Goal: Book appointment/travel/reservation

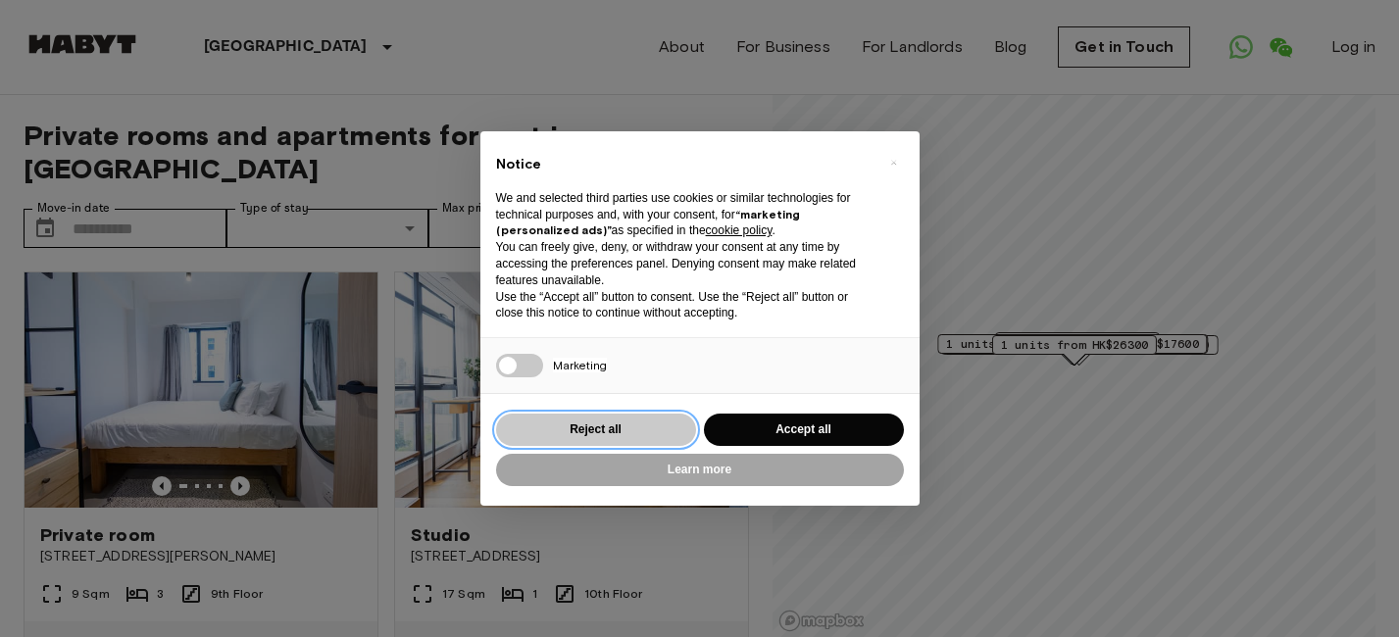
click at [589, 431] on button "Reject all" at bounding box center [596, 430] width 200 height 32
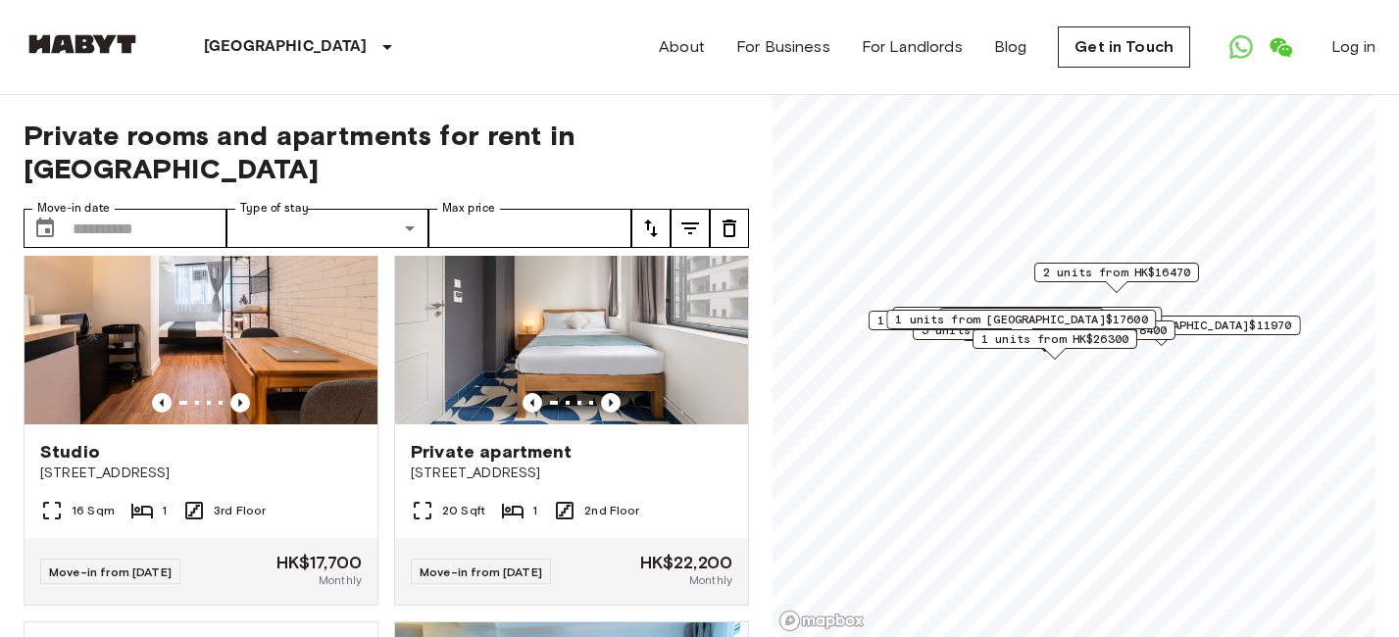
scroll to position [561, 0]
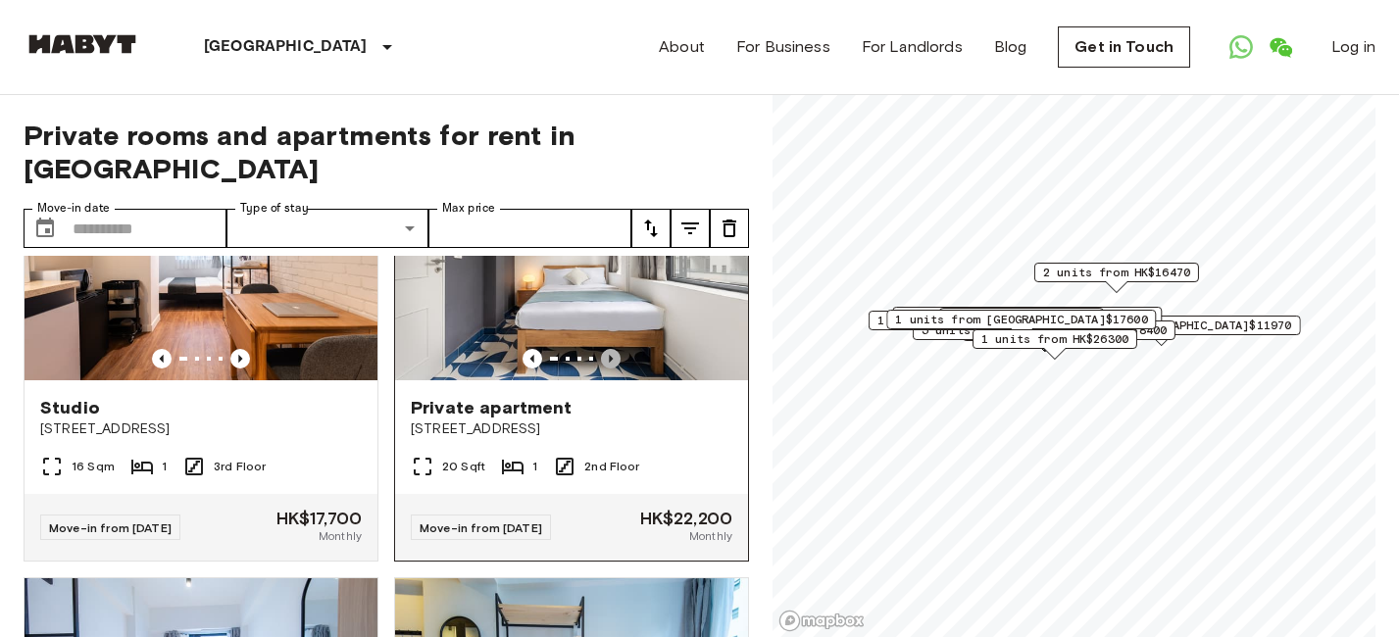
click at [613, 349] on icon "Previous image" at bounding box center [611, 359] width 20 height 20
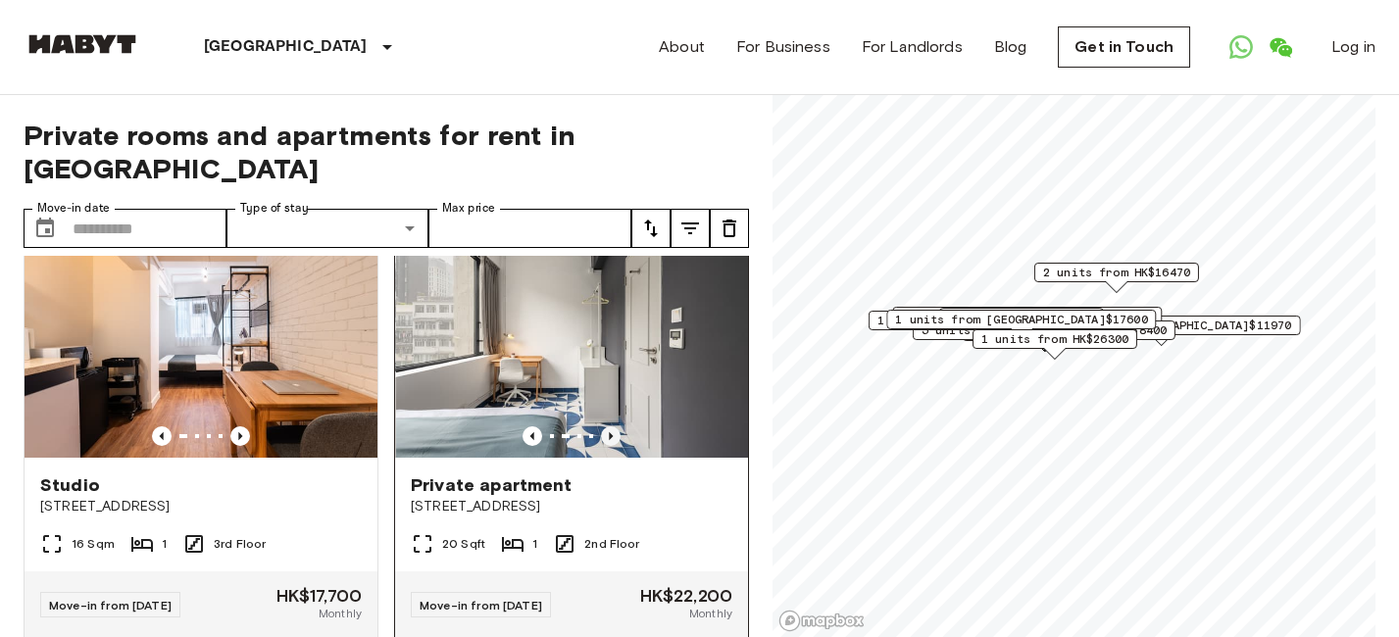
scroll to position [453, 0]
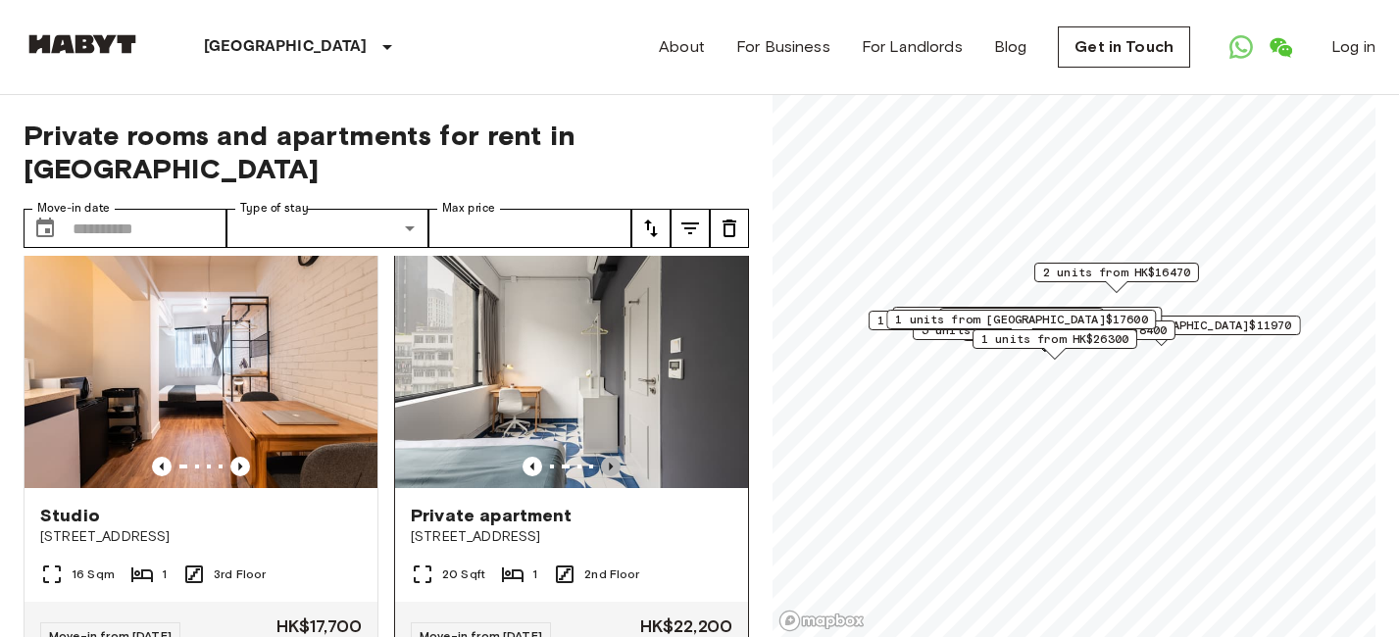
click at [607, 457] on icon "Previous image" at bounding box center [611, 467] width 20 height 20
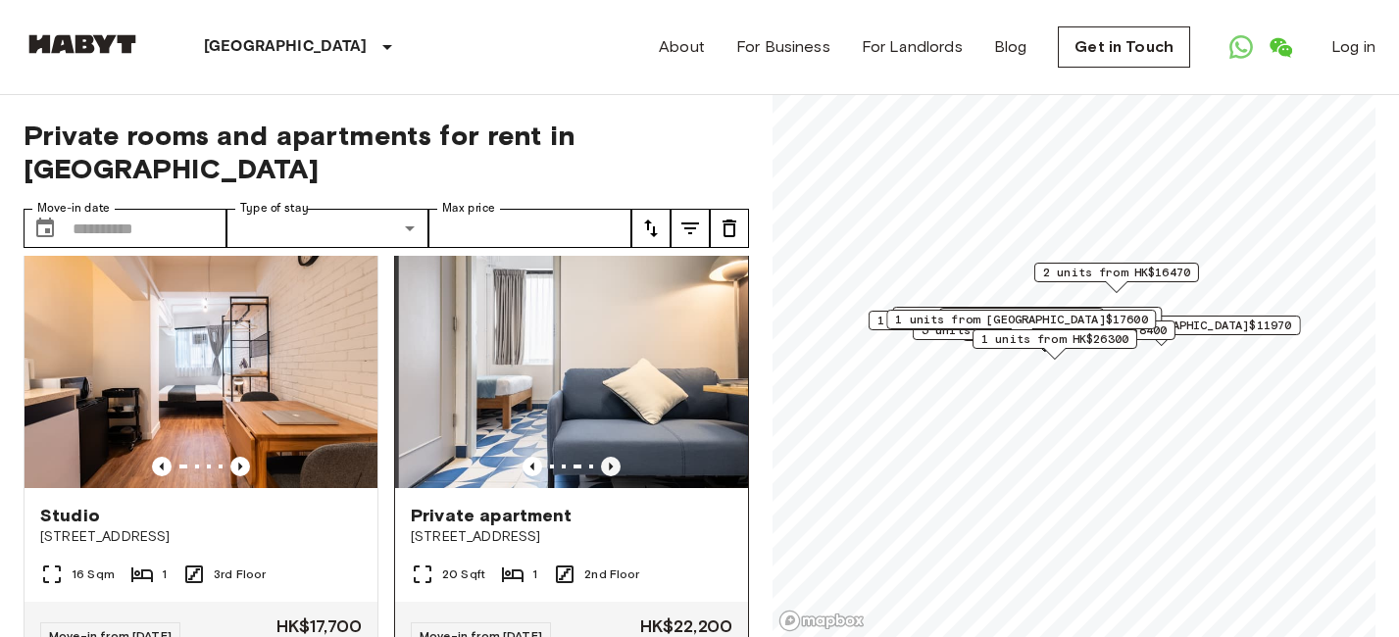
click at [607, 457] on icon "Previous image" at bounding box center [611, 467] width 20 height 20
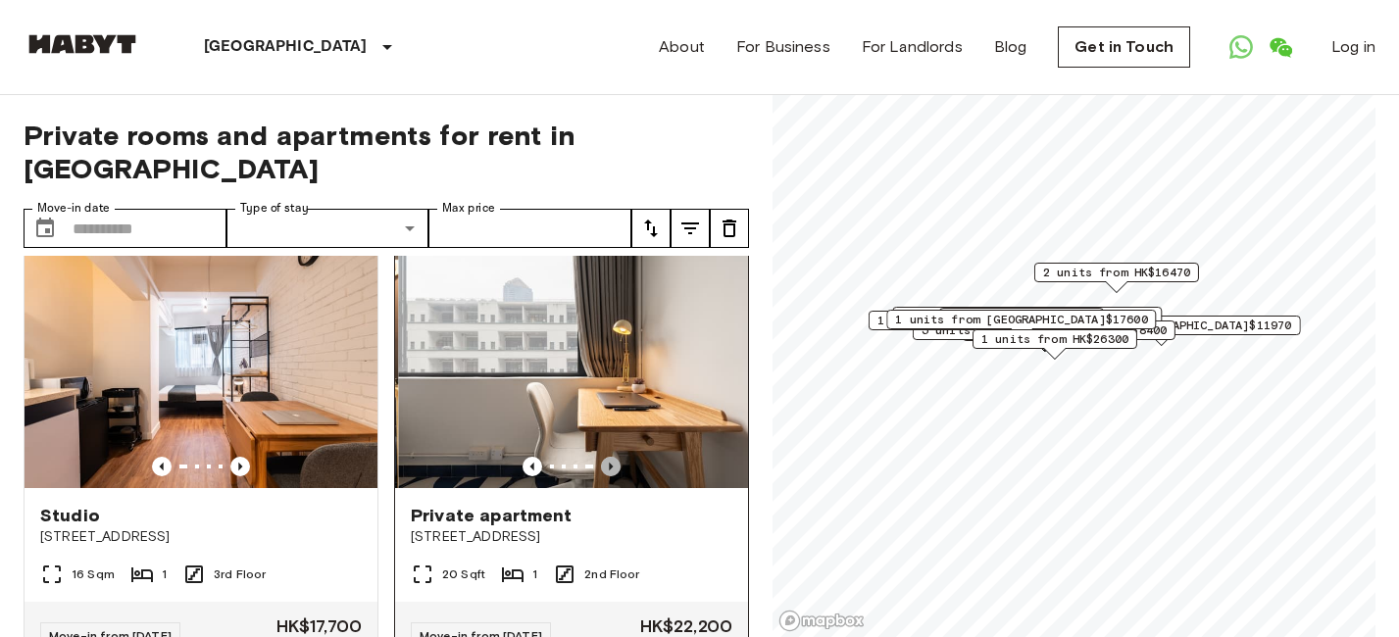
click at [607, 457] on icon "Previous image" at bounding box center [611, 467] width 20 height 20
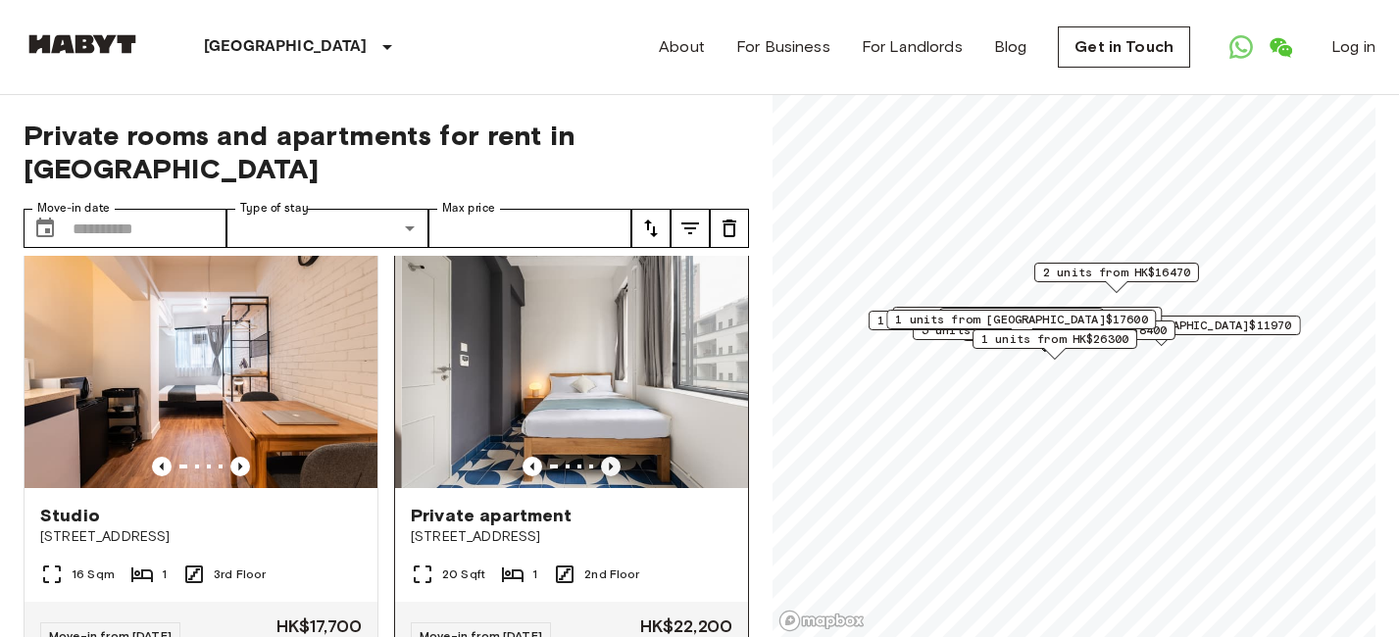
click at [607, 457] on icon "Previous image" at bounding box center [611, 467] width 20 height 20
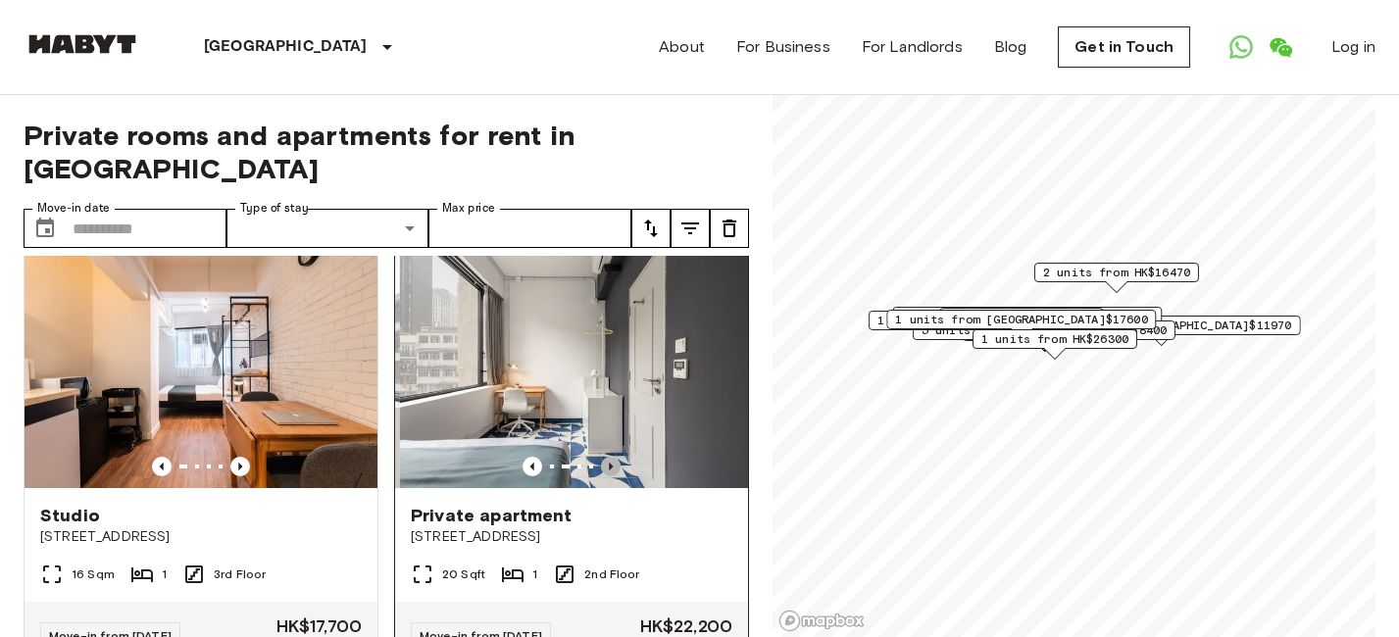
click at [607, 457] on icon "Previous image" at bounding box center [611, 467] width 20 height 20
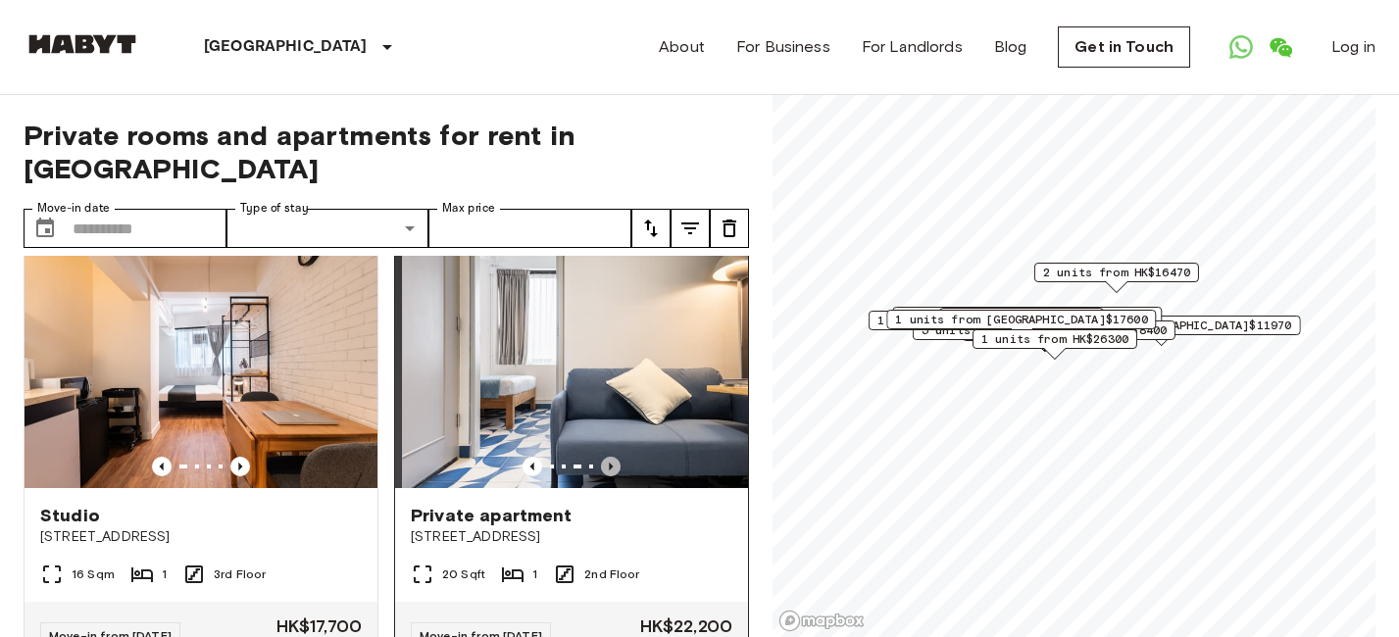
click at [607, 457] on icon "Previous image" at bounding box center [611, 467] width 20 height 20
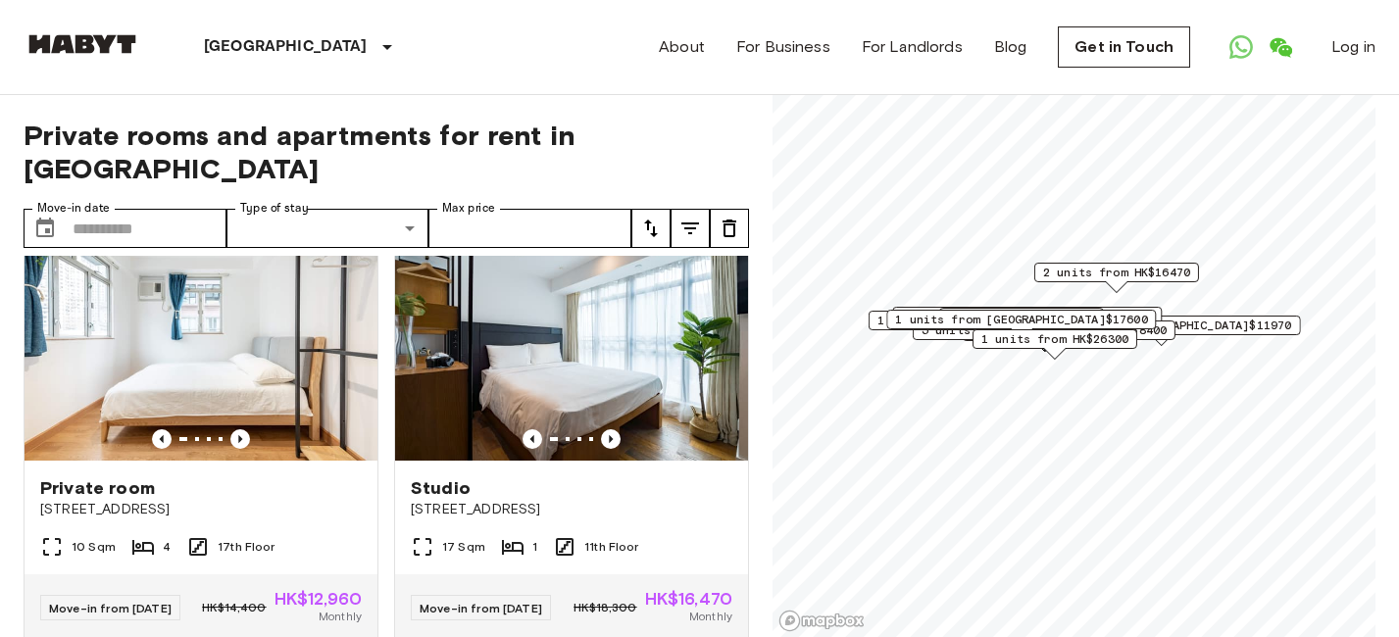
scroll to position [1361, 0]
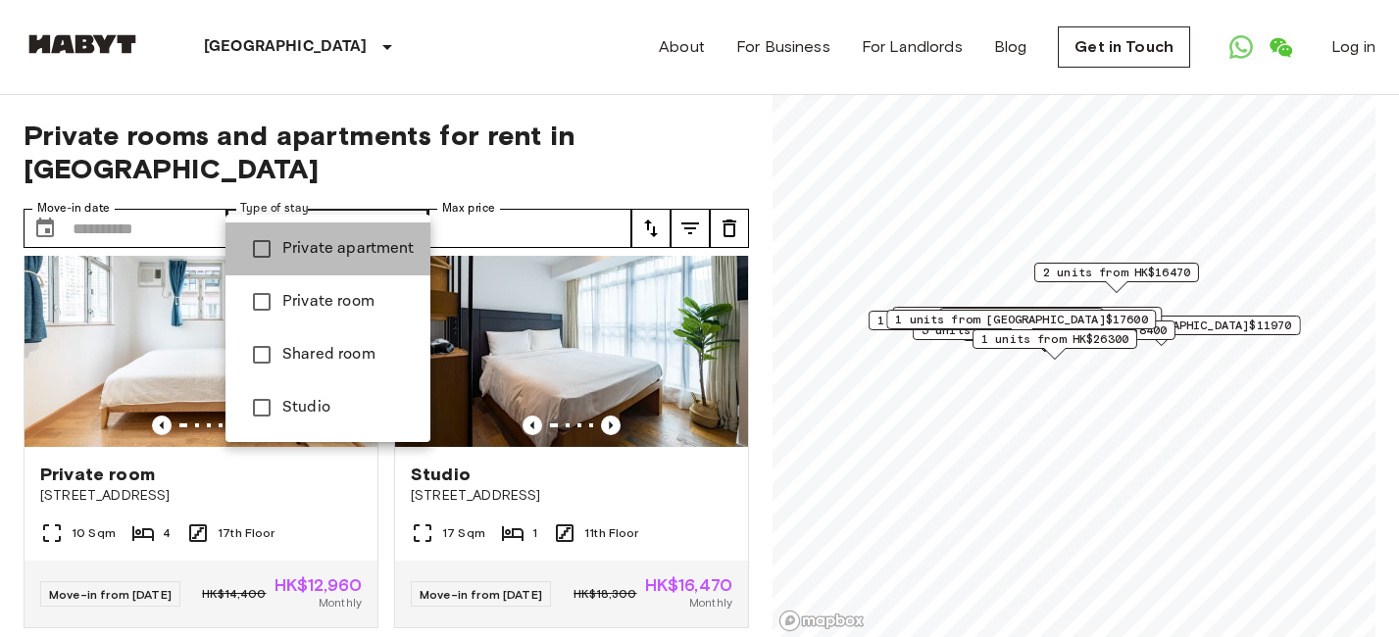
click at [387, 246] on span "Private apartment" at bounding box center [348, 249] width 132 height 24
type input "**********"
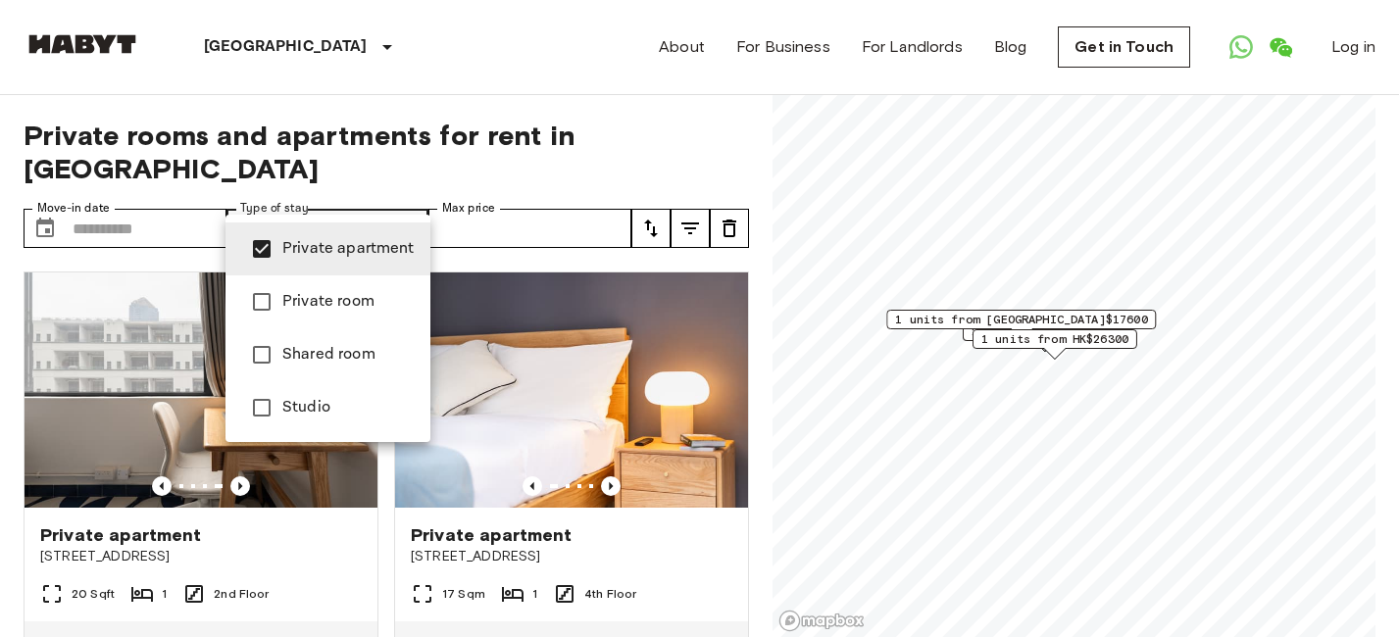
click at [116, 196] on div at bounding box center [699, 318] width 1399 height 637
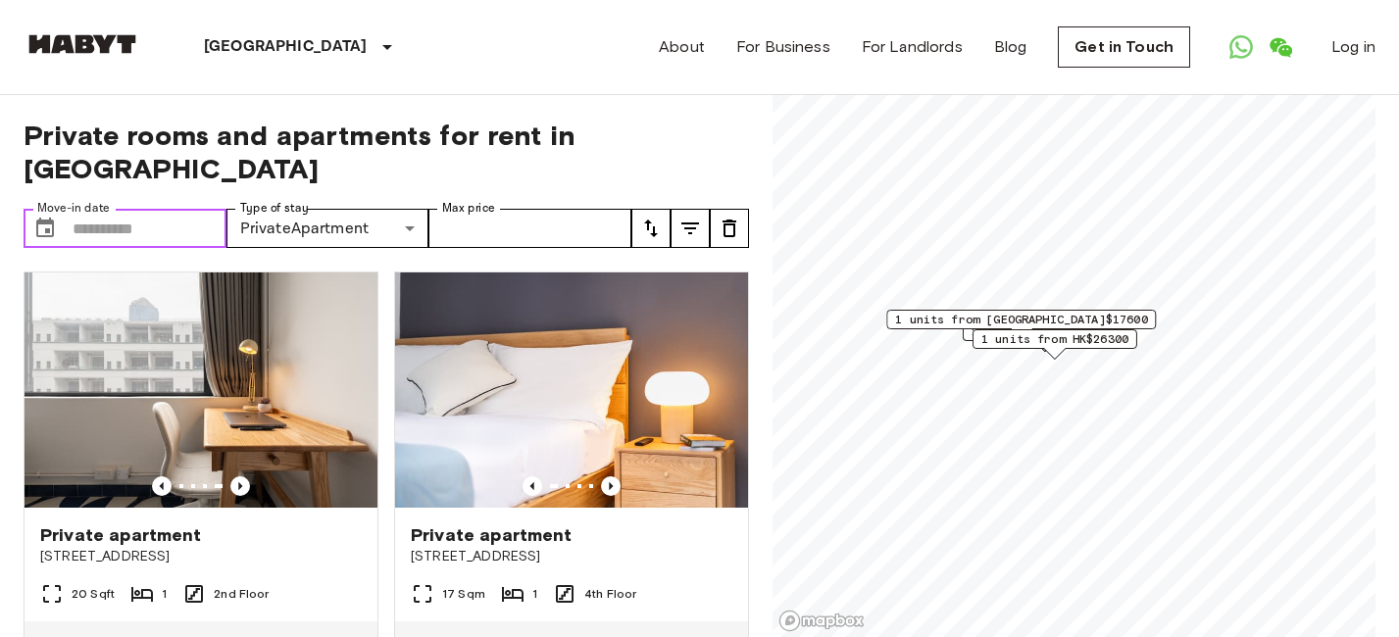
click at [85, 209] on input "Move-in date" at bounding box center [150, 228] width 154 height 39
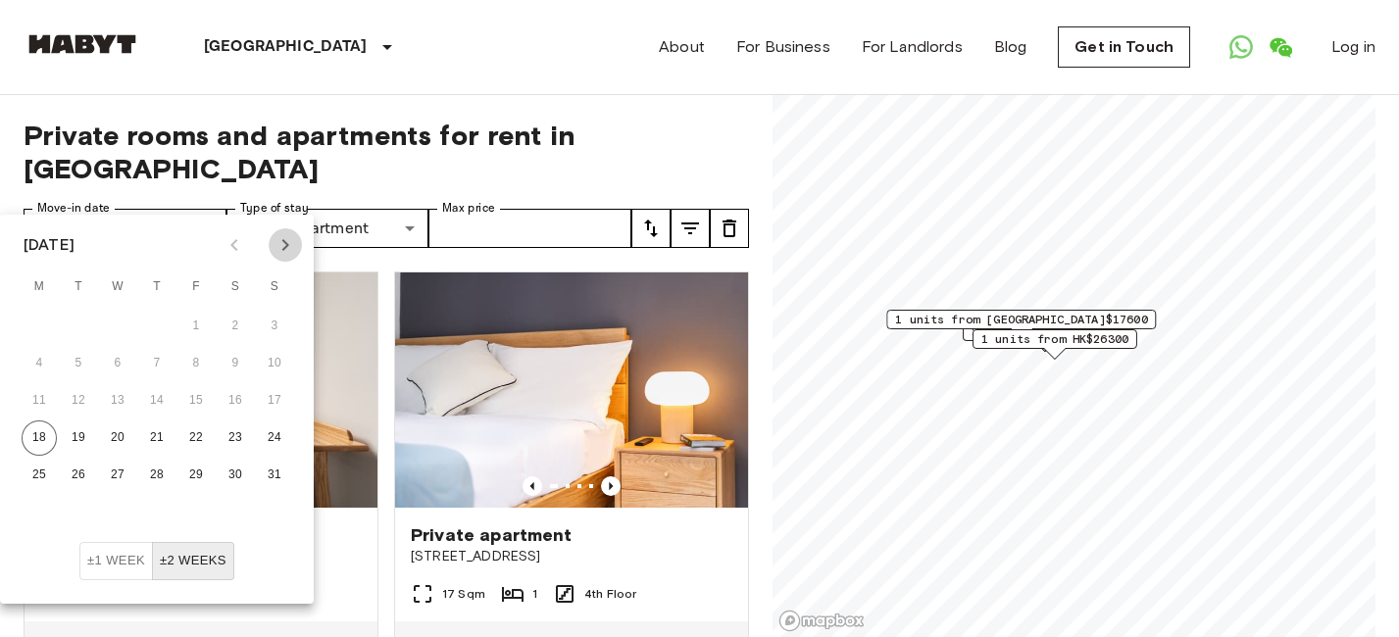
click at [286, 235] on icon "Next month" at bounding box center [285, 245] width 24 height 24
click at [239, 400] on button "15" at bounding box center [235, 400] width 35 height 35
type input "**********"
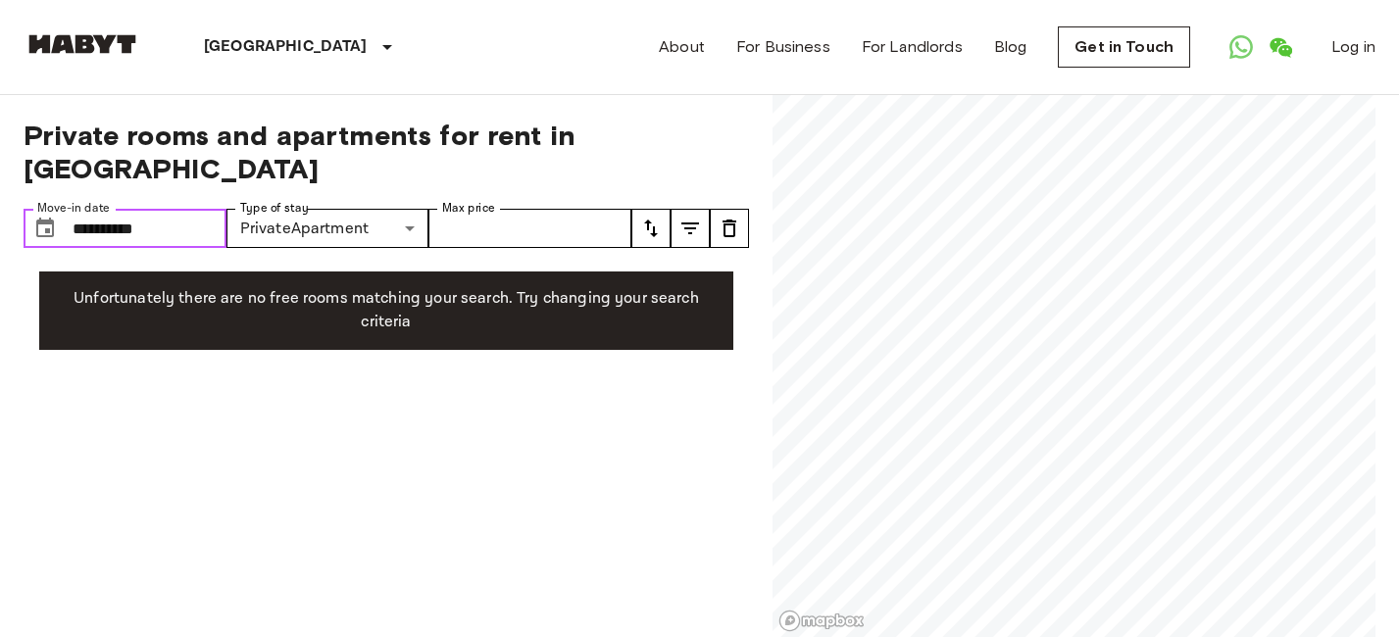
click at [148, 209] on input "**********" at bounding box center [150, 228] width 154 height 39
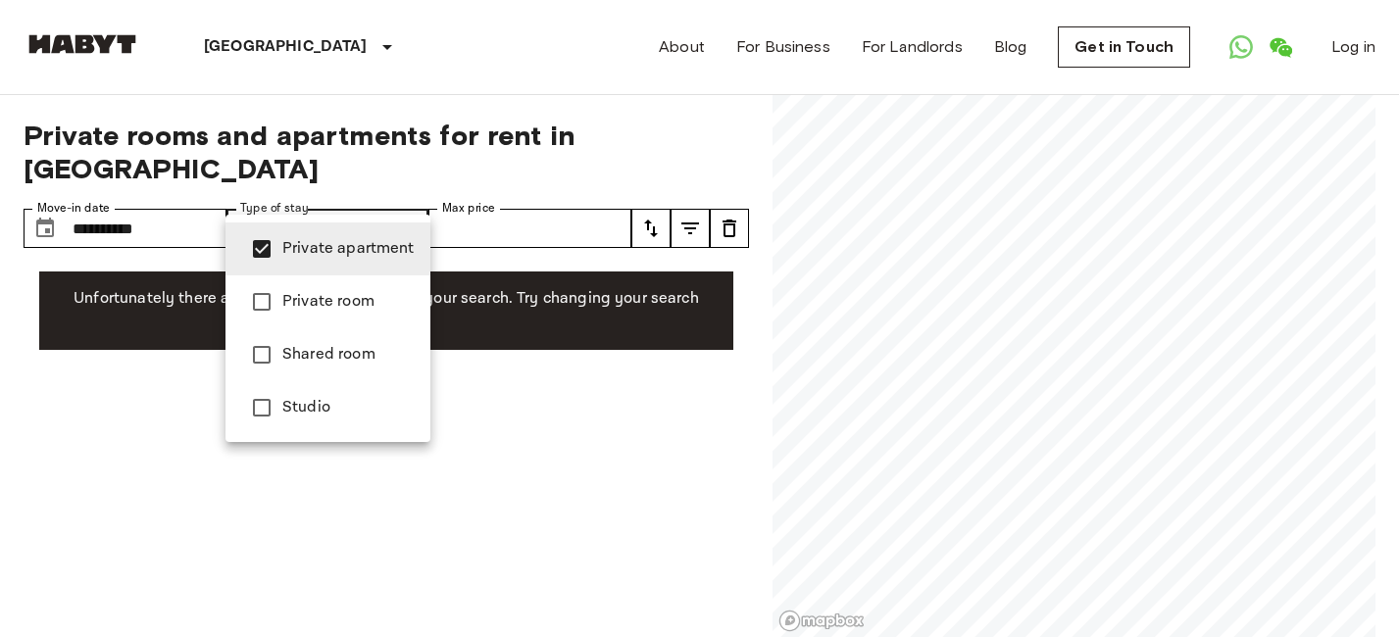
click at [488, 195] on div at bounding box center [699, 318] width 1399 height 637
